Goal: Communication & Community: Answer question/provide support

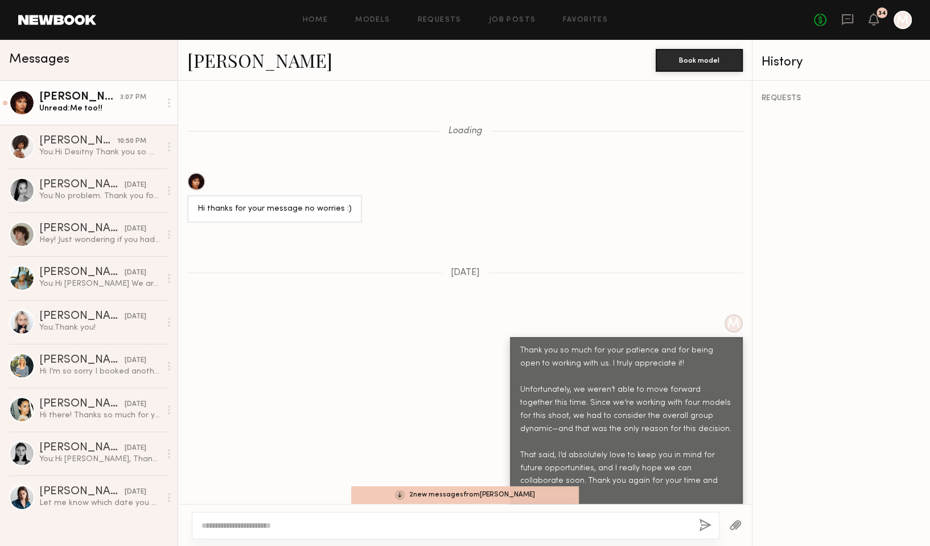
scroll to position [797, 0]
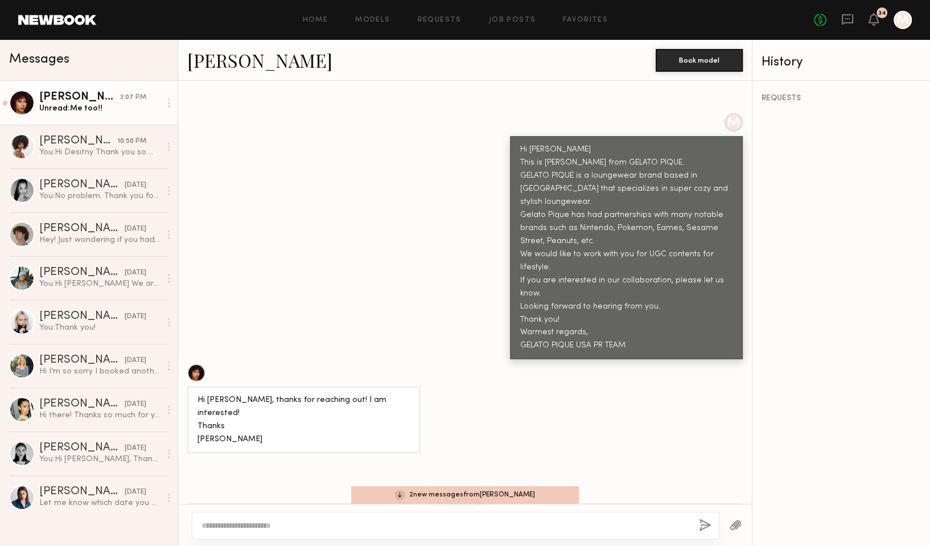
click at [106, 112] on div "Unread: Me too!!" at bounding box center [99, 108] width 121 height 11
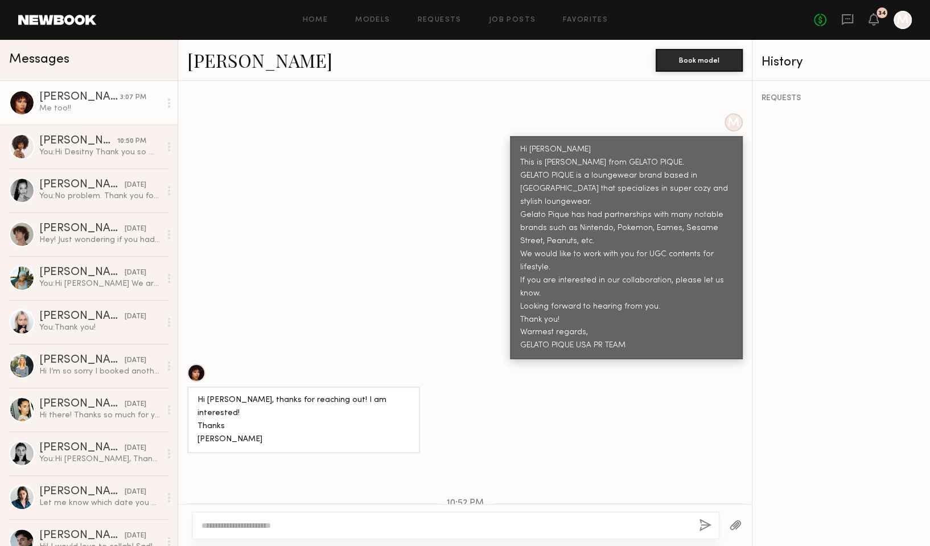
click at [481, 388] on div "Hi [PERSON_NAME], thanks for reaching out! I am interested! Thanks [PERSON_NAME]" at bounding box center [465, 408] width 574 height 89
click at [94, 153] on div "You: Hi Desitny Thank you so much!! I will discuss with my team, and get back t…" at bounding box center [99, 152] width 121 height 11
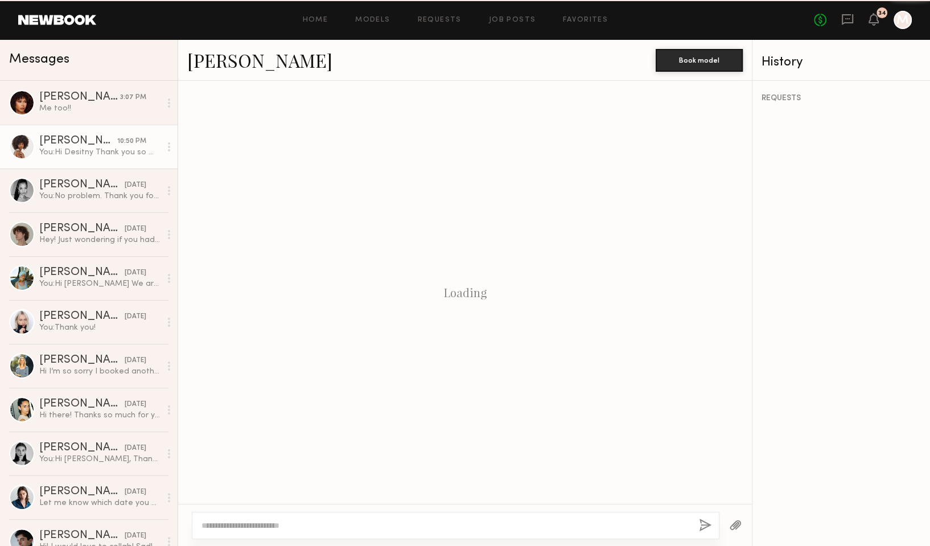
scroll to position [876, 0]
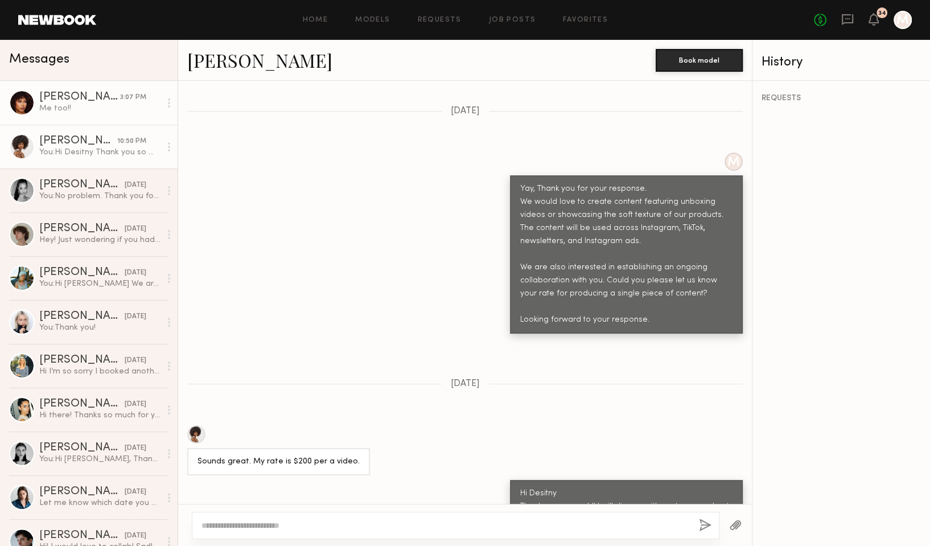
click at [103, 109] on div "Me too!!" at bounding box center [99, 108] width 121 height 11
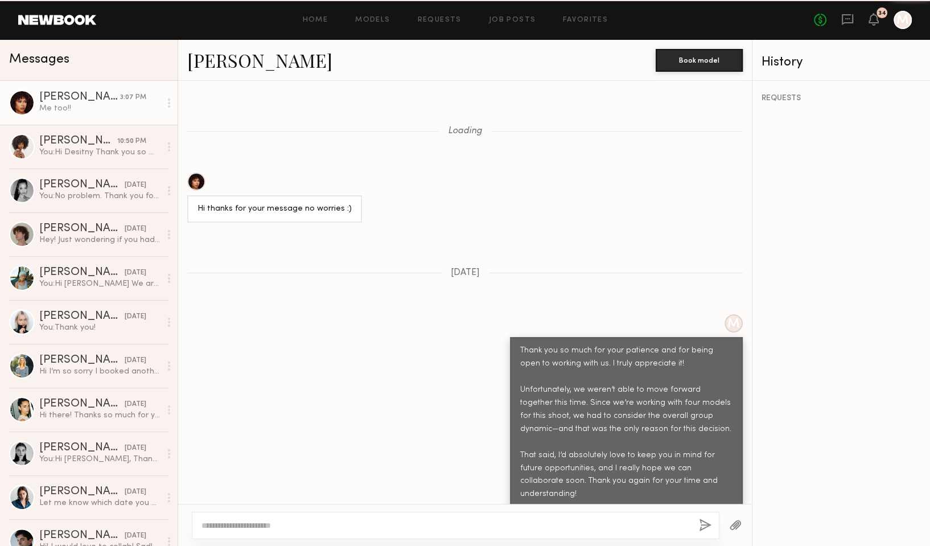
scroll to position [1394, 0]
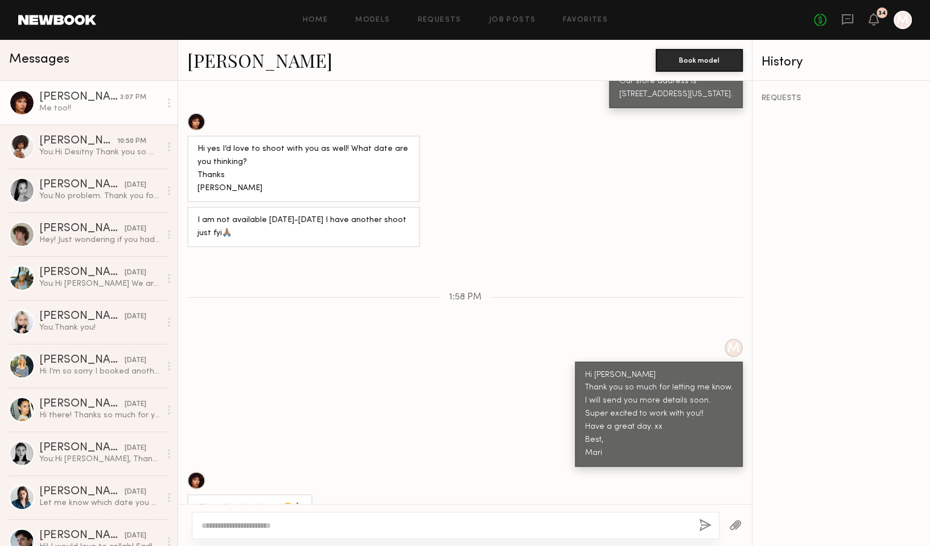
click at [413, 339] on div "M Hi [PERSON_NAME] Thank you so much for letting me know. I will send you more …" at bounding box center [465, 403] width 574 height 129
click at [360, 355] on div "M Hi [PERSON_NAME] Thank you so much for letting me know. I will send you more …" at bounding box center [465, 403] width 574 height 129
click at [825, 369] on div "REQUESTS" at bounding box center [841, 313] width 178 height 465
